Goal: Task Accomplishment & Management: Manage account settings

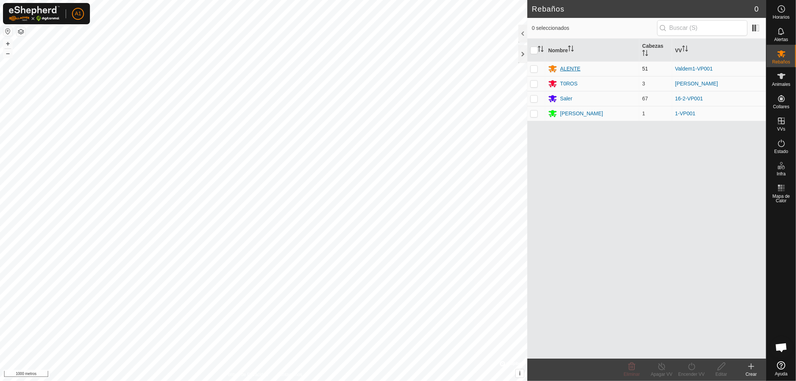
click at [568, 68] on font "ALENTE" at bounding box center [570, 69] width 20 height 6
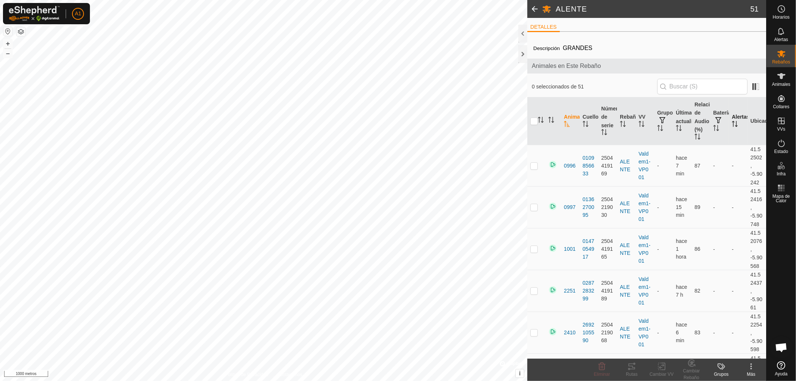
click at [733, 121] on icon "Activar para ordenar" at bounding box center [735, 124] width 6 height 6
click at [732, 125] on icon "Activar para ordenar" at bounding box center [735, 124] width 6 height 6
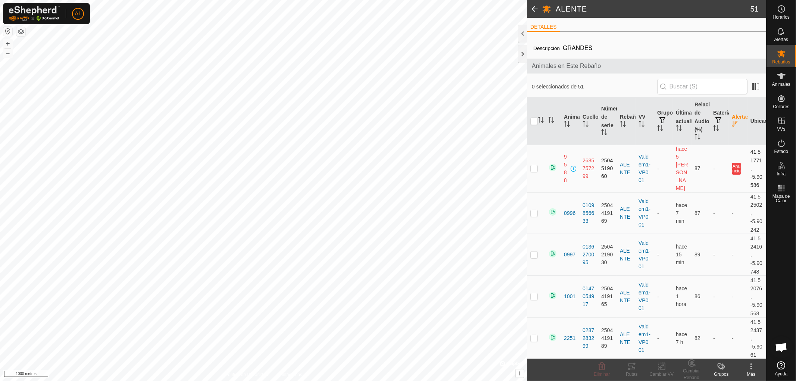
click at [535, 165] on p-checkbox at bounding box center [534, 168] width 7 height 6
checkbox input "false"
click at [781, 83] on font "Animales" at bounding box center [782, 84] width 18 height 5
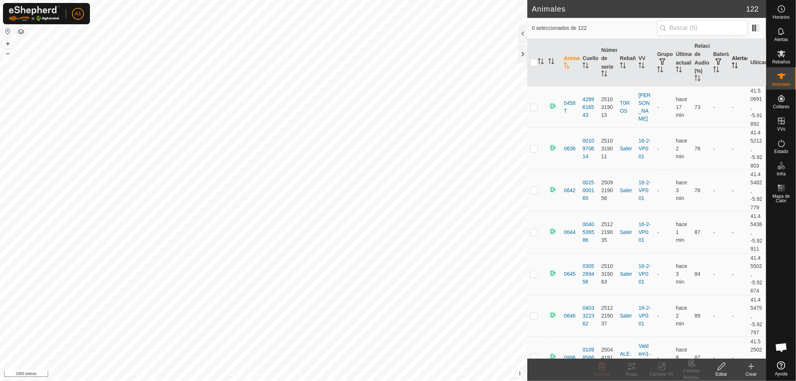
click at [733, 65] on icon "Activar para ordenar" at bounding box center [735, 65] width 6 height 6
click at [732, 69] on p-sorticon "Activar para ordenar" at bounding box center [735, 66] width 6 height 6
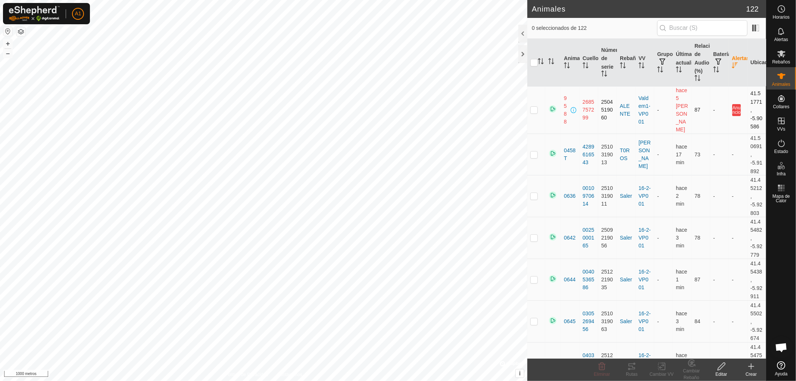
click at [533, 107] on p-checkbox at bounding box center [534, 110] width 7 height 6
click at [534, 107] on p-checkbox at bounding box center [534, 110] width 7 height 6
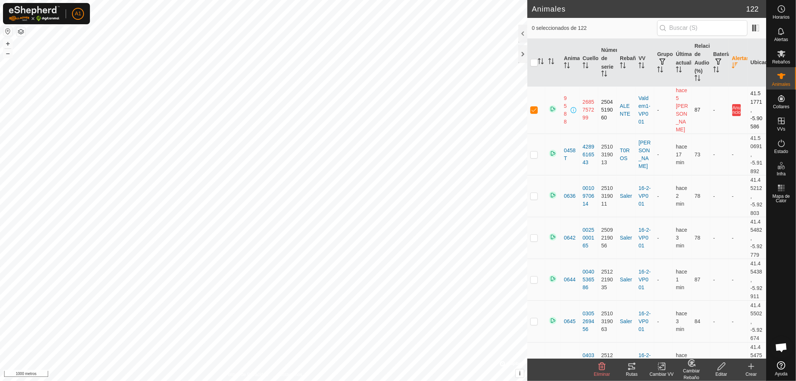
click at [534, 107] on p-checkbox at bounding box center [534, 110] width 7 height 6
click at [533, 107] on p-checkbox at bounding box center [534, 110] width 7 height 6
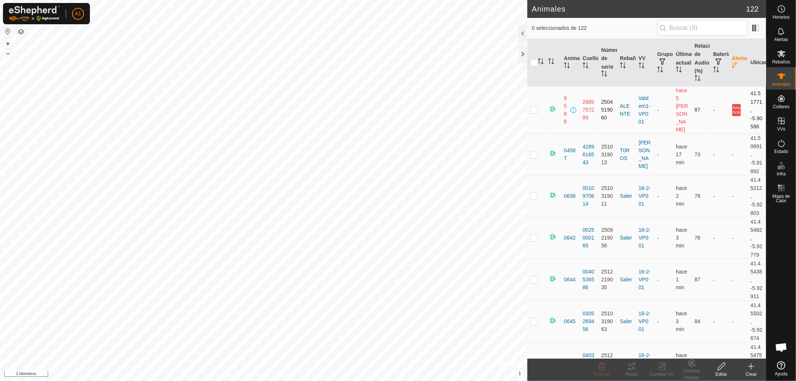
click at [533, 107] on p-checkbox at bounding box center [534, 110] width 7 height 6
checkbox input "true"
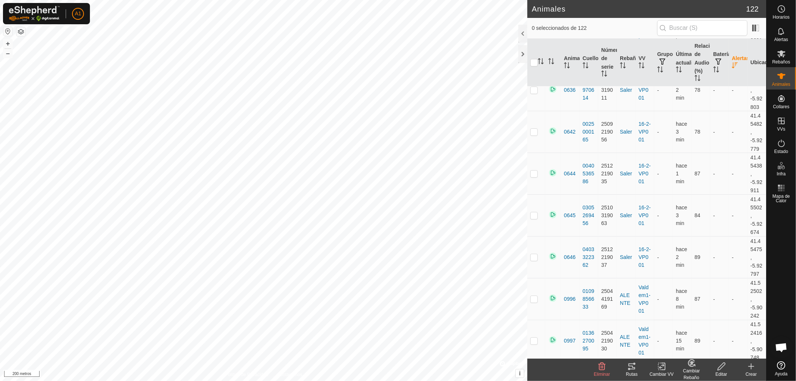
scroll to position [119, 0]
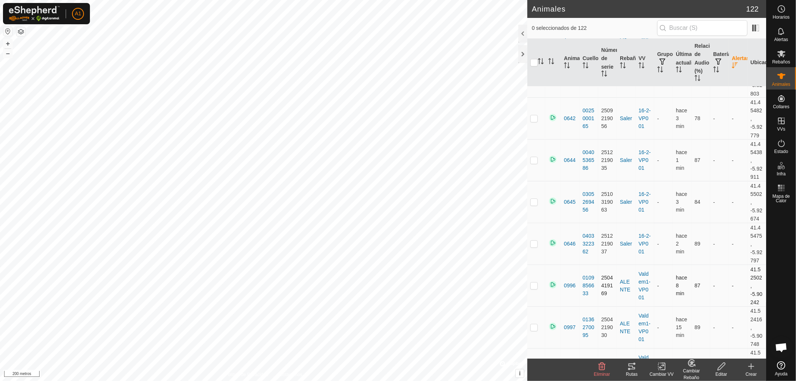
click at [536, 283] on p-checkbox at bounding box center [534, 286] width 7 height 6
click at [534, 283] on p-checkbox at bounding box center [534, 286] width 7 height 6
checkbox input "false"
click at [532, 324] on p-checkbox at bounding box center [534, 327] width 7 height 6
click at [533, 324] on p-checkbox at bounding box center [534, 327] width 7 height 6
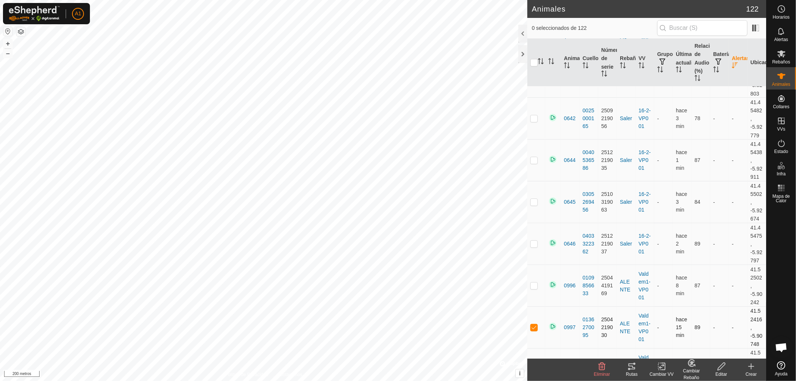
checkbox input "false"
click at [532, 366] on p-checkbox at bounding box center [534, 369] width 7 height 6
checkbox input "false"
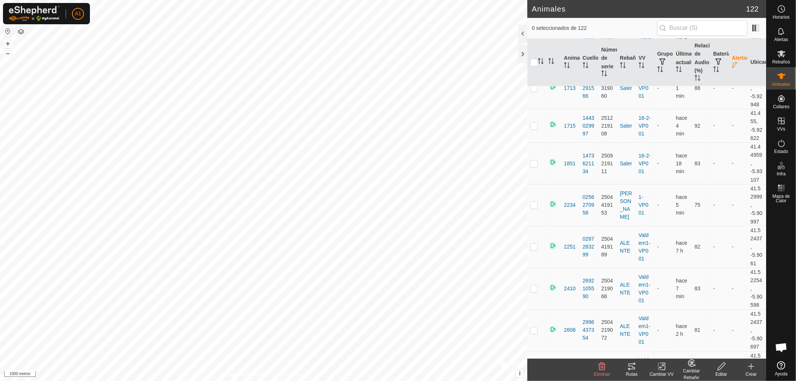
scroll to position [941, 0]
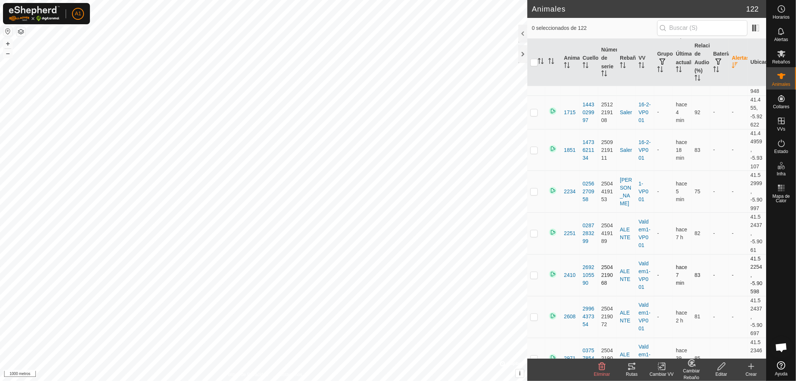
click at [532, 272] on p-checkbox at bounding box center [534, 275] width 7 height 6
checkbox input "false"
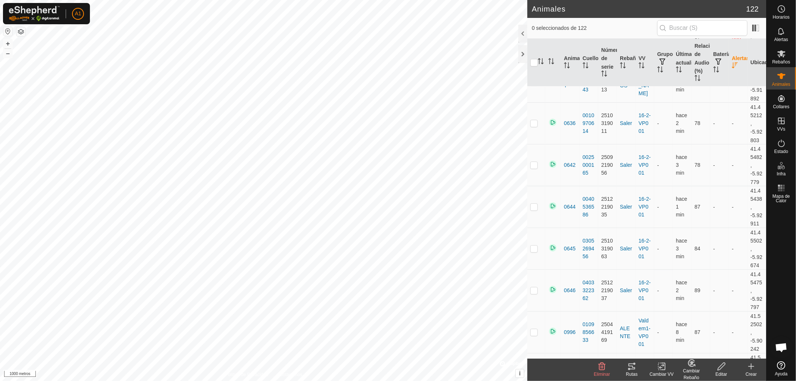
scroll to position [0, 0]
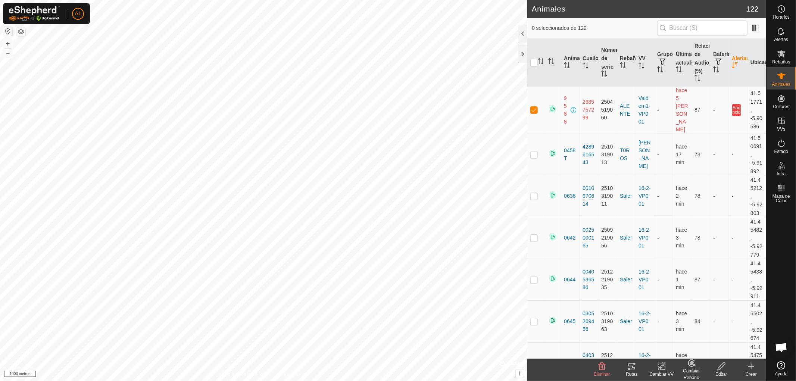
click at [534, 107] on p-checkbox at bounding box center [534, 110] width 7 height 6
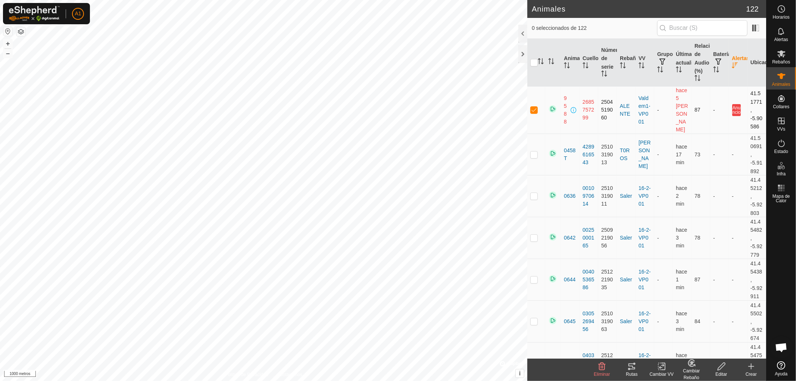
checkbox input "false"
click at [534, 235] on p-checkbox at bounding box center [534, 238] width 7 height 6
click at [533, 235] on p-checkbox at bounding box center [534, 238] width 7 height 6
checkbox input "false"
click at [532, 107] on p-checkbox at bounding box center [534, 110] width 7 height 6
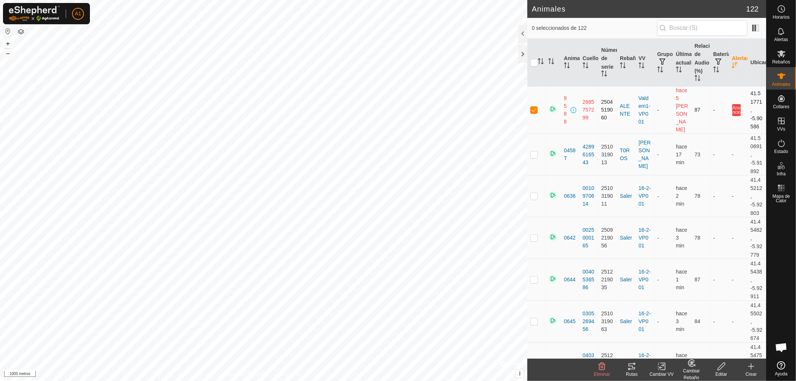
click at [532, 107] on p-checkbox at bounding box center [534, 110] width 7 height 6
checkbox input "false"
click at [534, 152] on p-checkbox at bounding box center [534, 155] width 7 height 6
checkbox input "false"
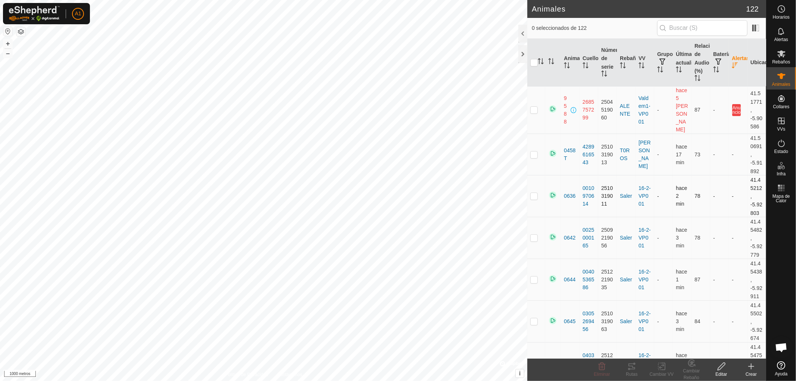
click at [535, 193] on p-checkbox at bounding box center [534, 196] width 7 height 6
checkbox input "false"
click at [533, 107] on p-checkbox at bounding box center [534, 110] width 7 height 6
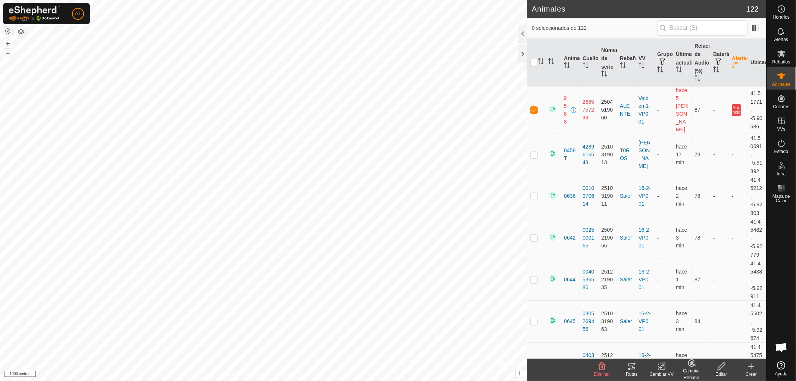
checkbox input "false"
